Goal: Task Accomplishment & Management: Manage account settings

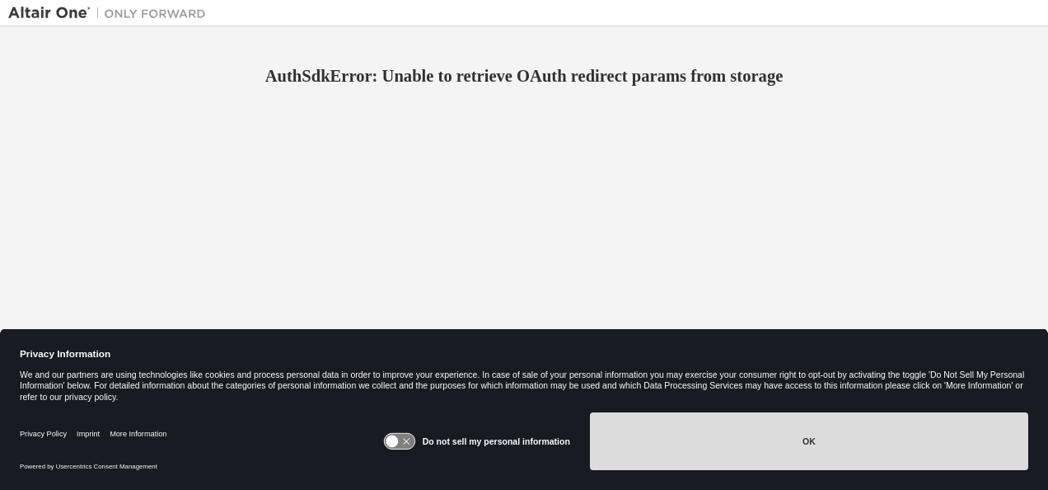
click at [818, 429] on button "OK" at bounding box center [809, 441] width 438 height 58
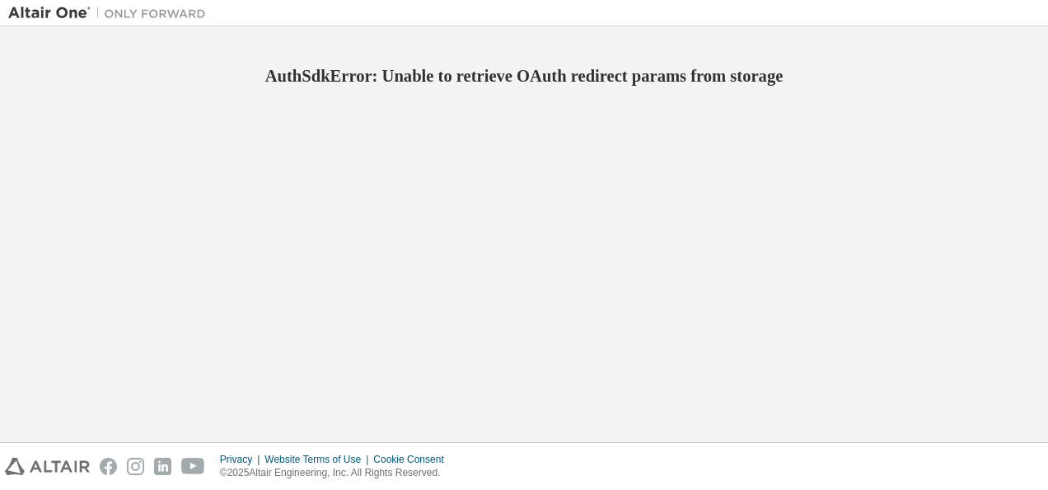
click at [58, 6] on img at bounding box center [111, 13] width 206 height 16
click at [579, 124] on div "AuthSdkError: Unable to retrieve OAuth redirect params from storage" at bounding box center [524, 234] width 1032 height 399
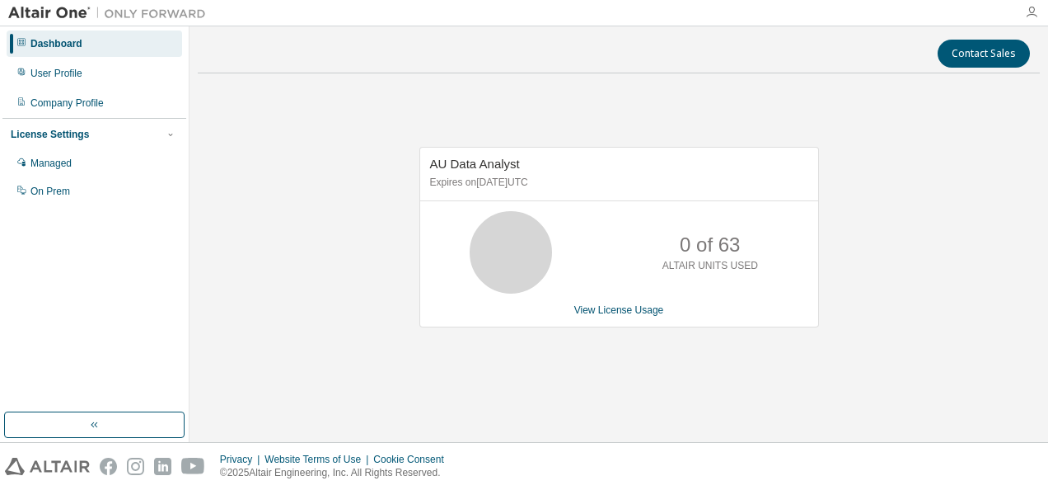
click at [1033, 13] on icon "button" at bounding box center [1031, 12] width 13 height 13
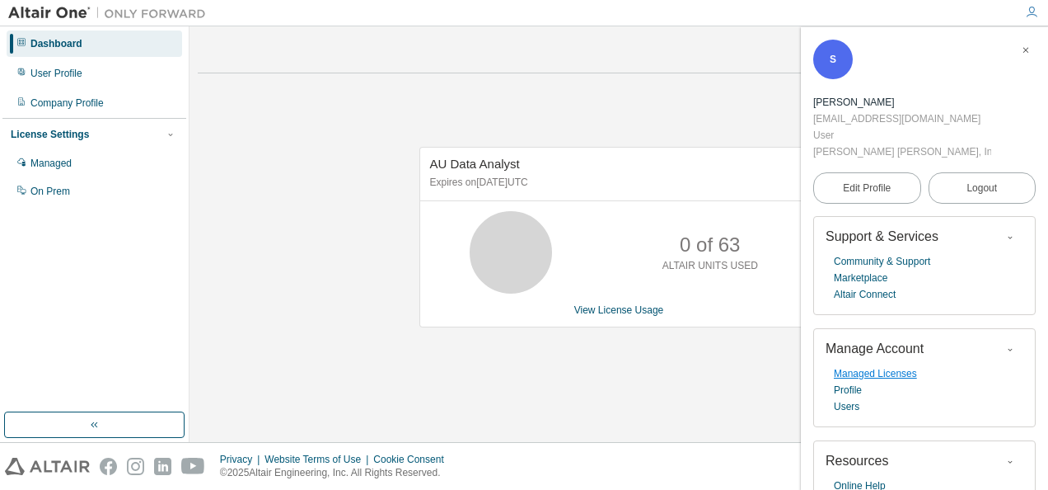
click at [903, 365] on link "Managed Licenses" at bounding box center [875, 373] width 83 height 16
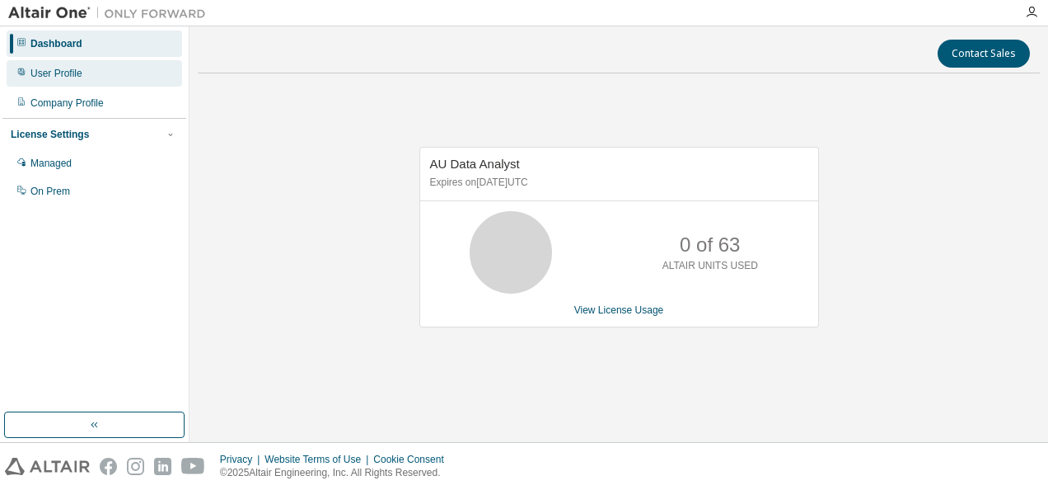
click at [41, 75] on div "User Profile" at bounding box center [56, 73] width 52 height 13
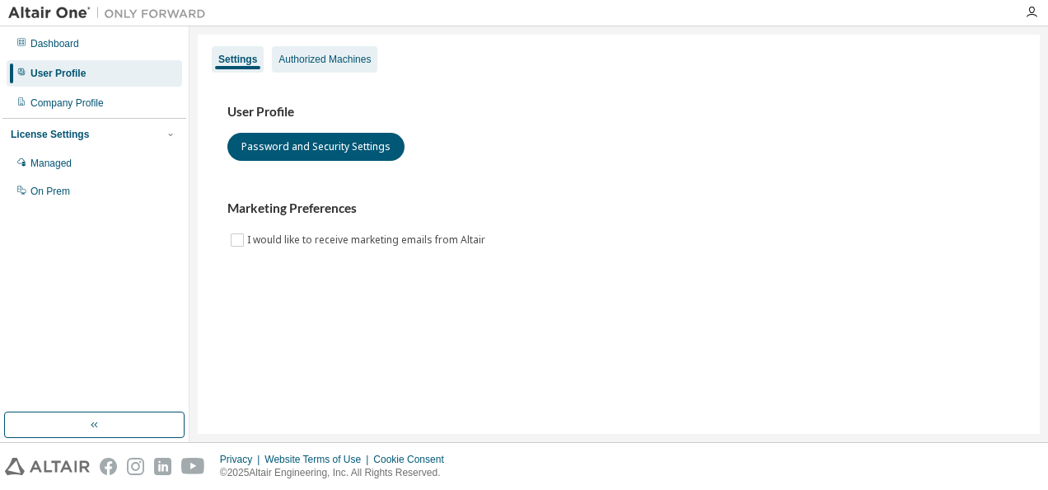
click at [314, 59] on div "Authorized Machines" at bounding box center [325, 59] width 92 height 13
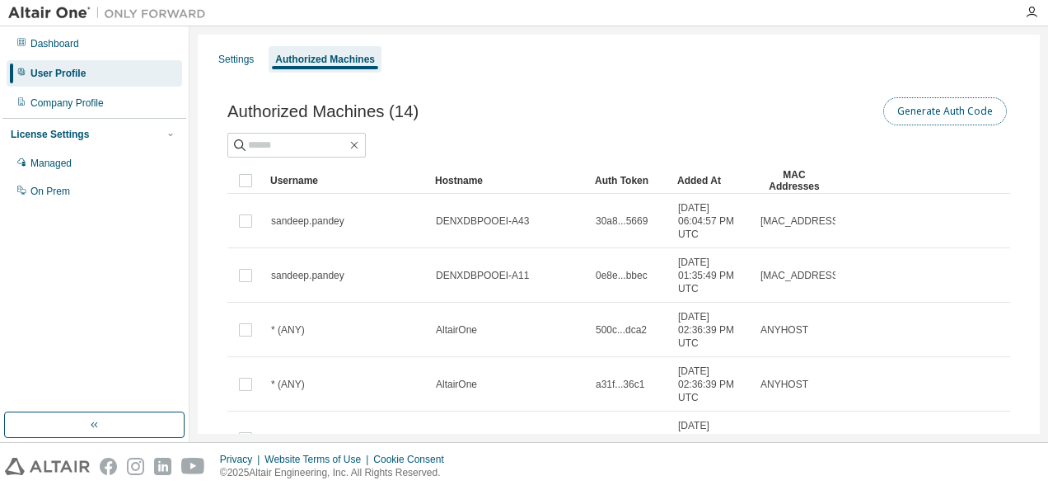
click at [967, 107] on button "Generate Auth Code" at bounding box center [945, 111] width 124 height 28
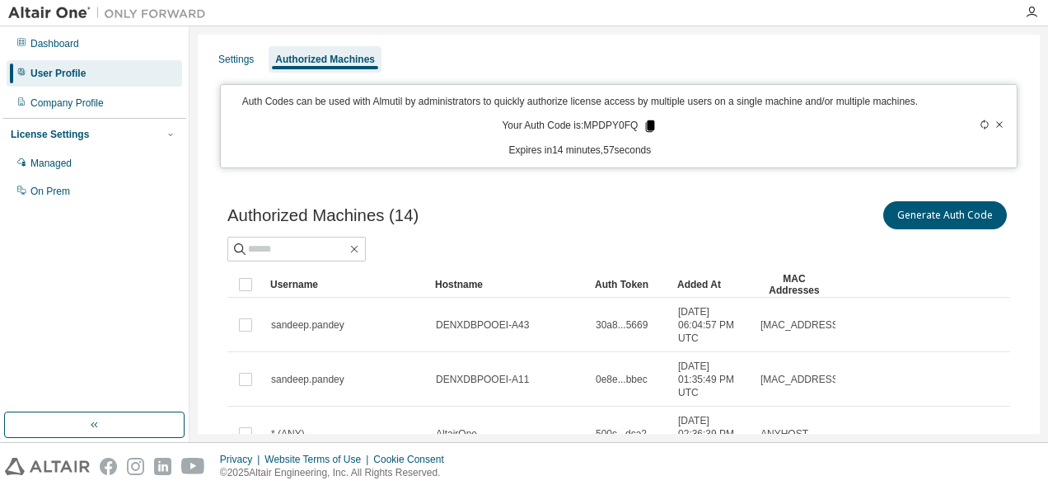
click at [646, 125] on icon at bounding box center [650, 126] width 9 height 12
